Goal: Task Accomplishment & Management: Use online tool/utility

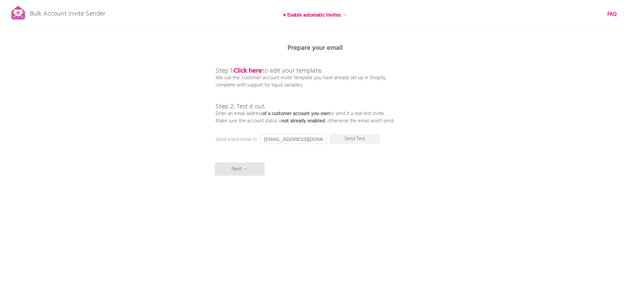
drag, startPoint x: 315, startPoint y: 139, endPoint x: 238, endPoint y: 132, distance: 77.3
click at [238, 132] on div "Bulk Account Invite Sender ♥ Enable automatic invites → FAQ Synced all customer…" at bounding box center [315, 116] width 630 height 232
type input "p"
click at [362, 139] on p "Send Test" at bounding box center [355, 139] width 50 height 10
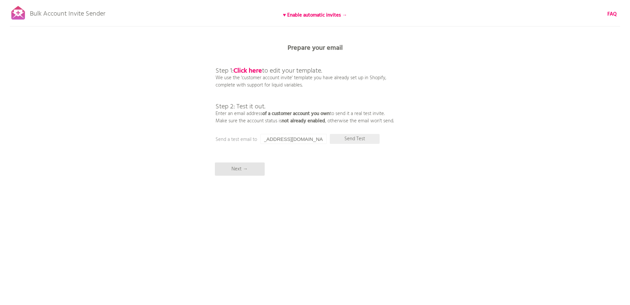
scroll to position [0, 0]
click at [285, 81] on p "Step 1: Click here to edit your template. We use the 'customer account invite' …" at bounding box center [304, 89] width 178 height 72
click at [254, 69] on b "Click here" at bounding box center [247, 71] width 29 height 11
drag, startPoint x: 309, startPoint y: 141, endPoint x: 368, endPoint y: 155, distance: 61.2
click at [312, 140] on input "[EMAIL_ADDRESS][DOMAIN_NAME]" at bounding box center [293, 139] width 66 height 10
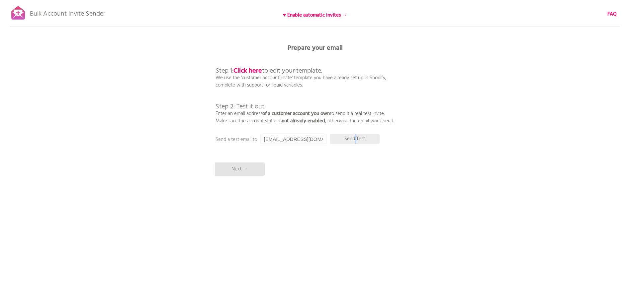
click at [355, 141] on p "Send Test" at bounding box center [355, 139] width 50 height 10
click at [373, 150] on div "Bulk Account Invite Sender ♥ Enable automatic invites → FAQ Synced all customer…" at bounding box center [315, 116] width 630 height 232
click at [326, 212] on div "Bulk Account Invite Sender ♥ Enable automatic invites → FAQ Synced all customer…" at bounding box center [315, 116] width 630 height 232
drag, startPoint x: 238, startPoint y: 162, endPoint x: 240, endPoint y: 169, distance: 7.4
click at [238, 162] on div "Bulk Account Invite Sender ♥ Enable automatic invites → FAQ Synced all customer…" at bounding box center [315, 116] width 630 height 232
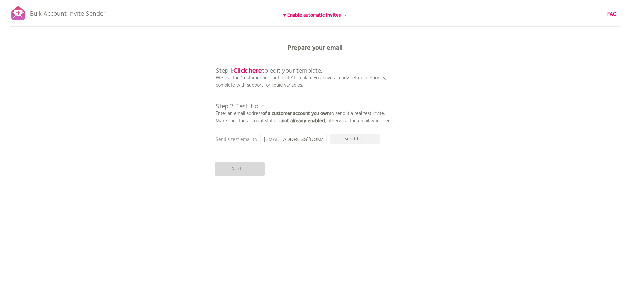
click at [240, 171] on p "Next →" at bounding box center [240, 169] width 50 height 13
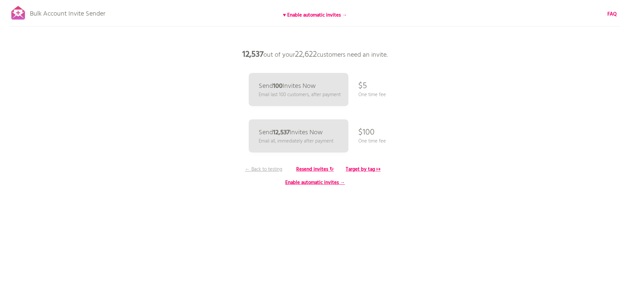
click at [209, 132] on div "Bulk Account Invite Sender ♥ Enable automatic invites → FAQ Synced all customer…" at bounding box center [315, 116] width 630 height 232
click at [265, 170] on p "← Back to testing" at bounding box center [264, 169] width 50 height 7
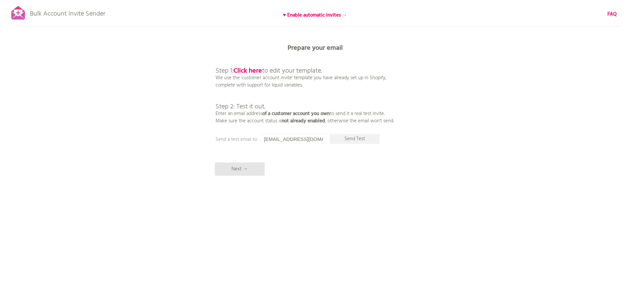
click at [278, 140] on input "[EMAIL_ADDRESS][DOMAIN_NAME]" at bounding box center [293, 139] width 66 height 10
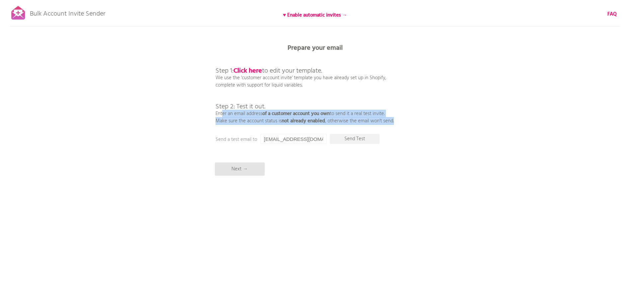
drag, startPoint x: 214, startPoint y: 113, endPoint x: 396, endPoint y: 124, distance: 181.9
click at [396, 124] on div "Bulk Account Invite Sender ♥ Enable automatic invites → FAQ Synced all customer…" at bounding box center [315, 116] width 630 height 232
copy p "Enter an email address of a customer account you own to send it a real test inv…"
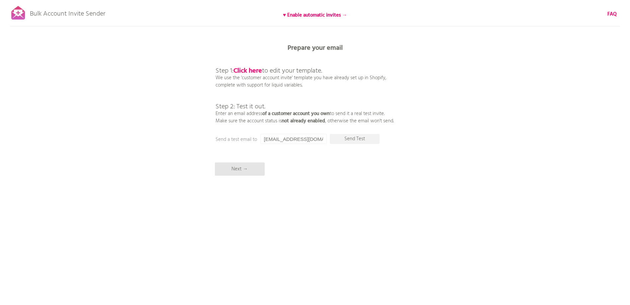
click at [265, 139] on input "[EMAIL_ADDRESS][DOMAIN_NAME]" at bounding box center [293, 139] width 66 height 10
drag, startPoint x: 264, startPoint y: 139, endPoint x: 356, endPoint y: 149, distance: 92.7
click at [356, 149] on div "Bulk Account Invite Sender ♥ Enable automatic invites → FAQ Synced all customer…" at bounding box center [315, 116] width 630 height 232
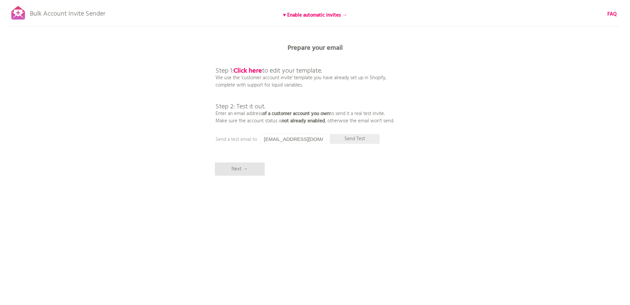
click at [349, 140] on p "Send Test" at bounding box center [355, 139] width 50 height 10
drag, startPoint x: 314, startPoint y: 139, endPoint x: 91, endPoint y: 127, distance: 223.4
click at [162, 137] on div "Bulk Account Invite Sender ♥ Enable automatic invites → FAQ Synced all customer…" at bounding box center [315, 116] width 630 height 232
type input "[EMAIL_ADDRESS][DOMAIN_NAME]"
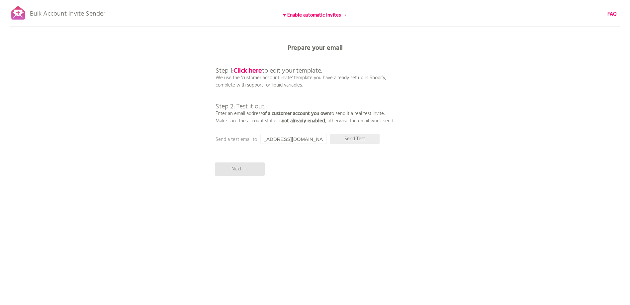
click at [360, 138] on p "Send Test" at bounding box center [355, 139] width 50 height 10
